Goal: Task Accomplishment & Management: Complete application form

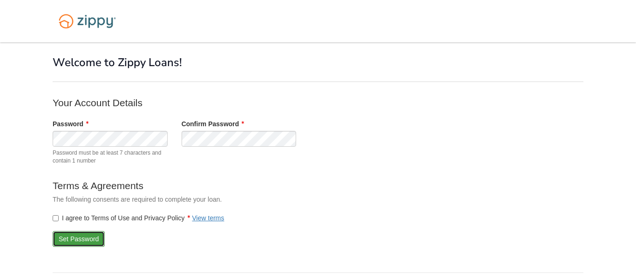
click at [64, 237] on button "Set Password" at bounding box center [79, 239] width 52 height 16
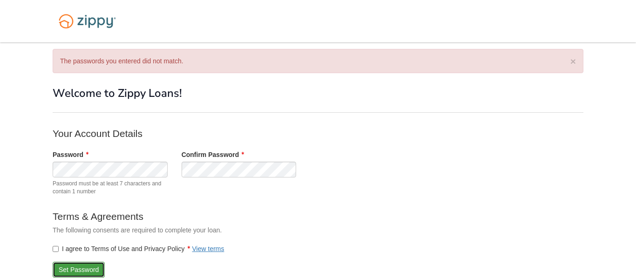
click at [61, 271] on button "Set Password" at bounding box center [79, 270] width 52 height 16
click at [63, 267] on button "Set Password" at bounding box center [79, 270] width 52 height 16
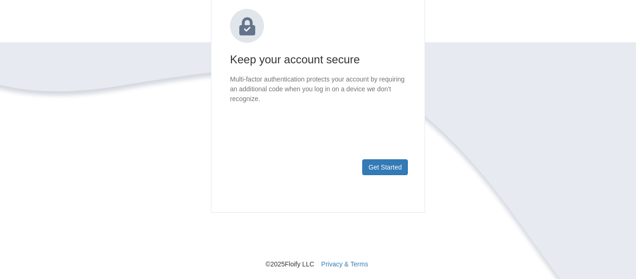
scroll to position [167, 0]
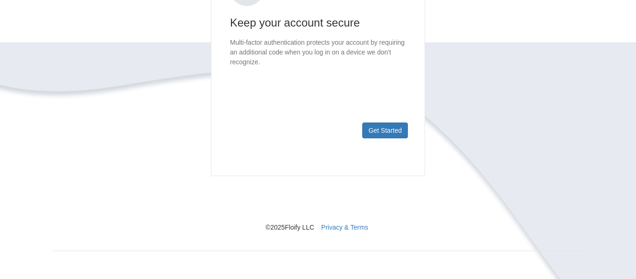
click at [378, 139] on footer "Get Started" at bounding box center [317, 145] width 213 height 61
click at [379, 133] on button "Get Started" at bounding box center [385, 130] width 46 height 16
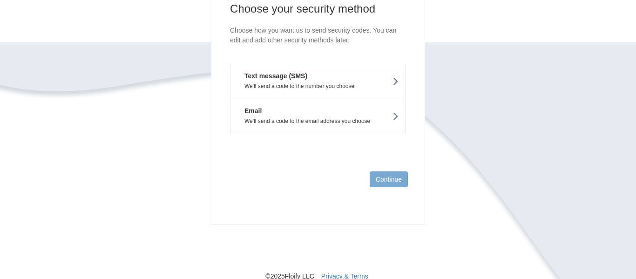
scroll to position [85, 0]
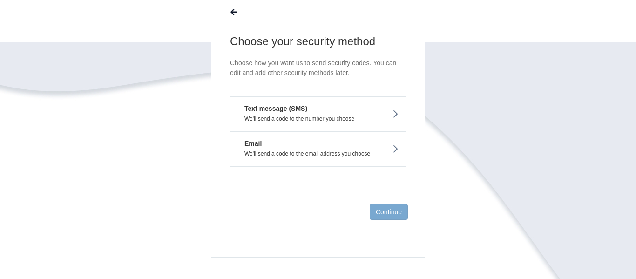
click at [317, 113] on button "Text message (SMS) We'll send a code to the number you choose" at bounding box center [318, 113] width 176 height 35
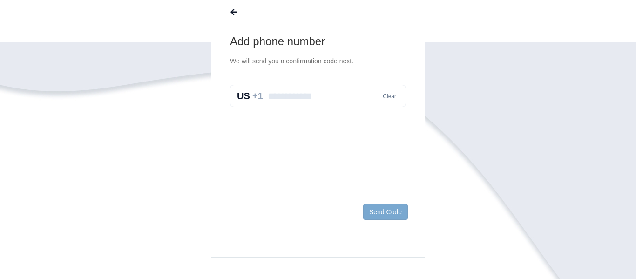
click at [309, 96] on input "text" at bounding box center [318, 96] width 176 height 22
type input "**********"
click at [379, 212] on button "Send Code" at bounding box center [385, 212] width 45 height 16
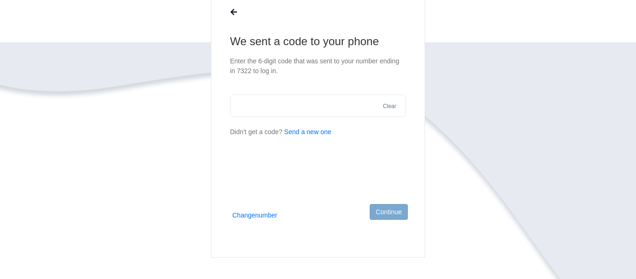
click at [324, 105] on input "text" at bounding box center [318, 106] width 176 height 22
type input "******"
click at [391, 214] on button "Continue" at bounding box center [389, 212] width 38 height 16
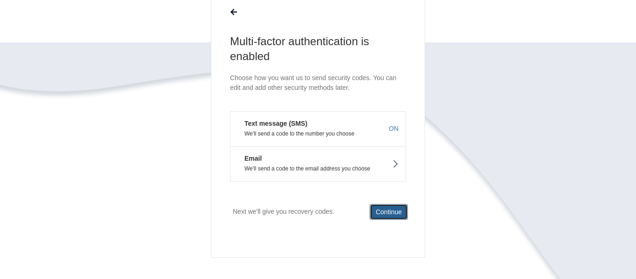
click at [392, 207] on button "Continue" at bounding box center [389, 212] width 38 height 16
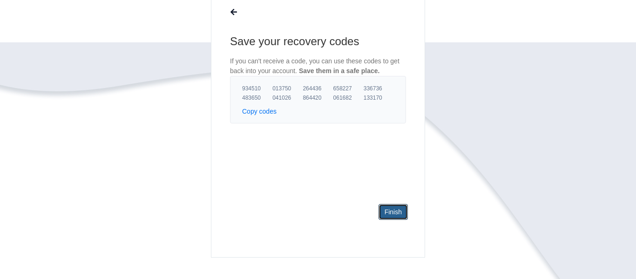
click at [392, 207] on link "Finish" at bounding box center [393, 212] width 29 height 16
